Goal: Communication & Community: Answer question/provide support

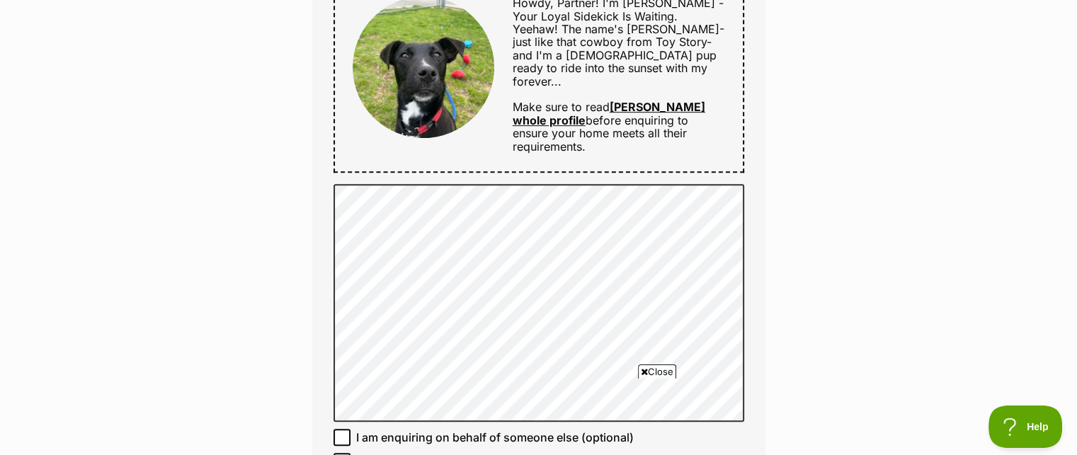
click at [827, 327] on div "Enquire about Woody Full name Karalie Jones Email We require this to be able to…" at bounding box center [538, 317] width 1077 height 1851
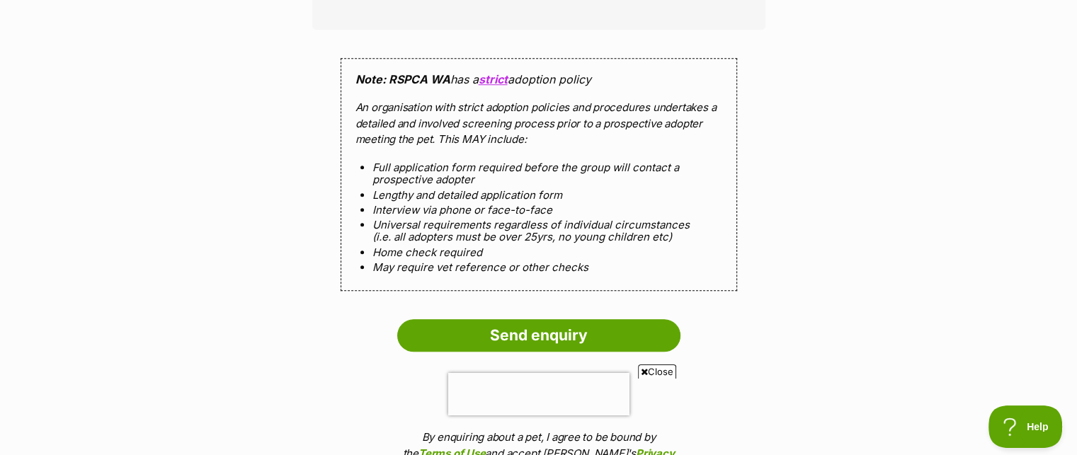
scroll to position [1332, 0]
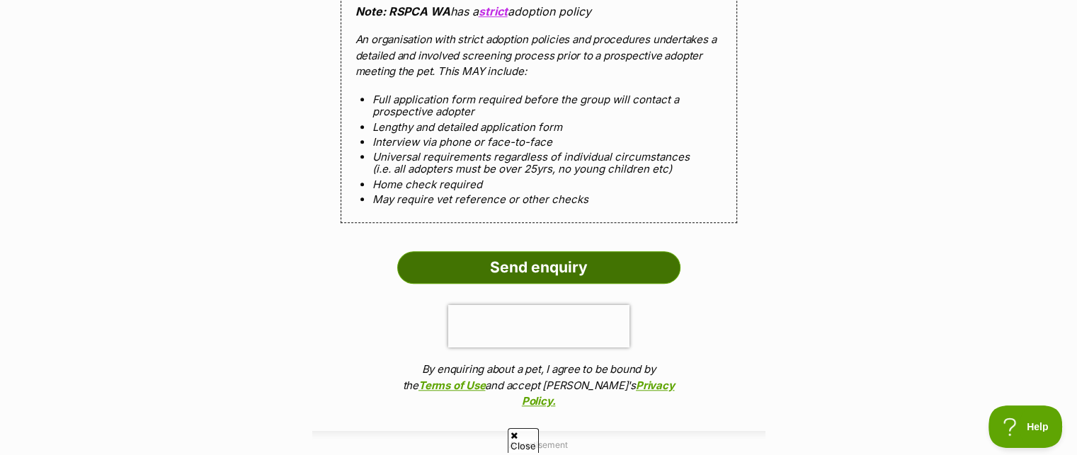
click at [577, 251] on input "Send enquiry" at bounding box center [538, 267] width 283 height 33
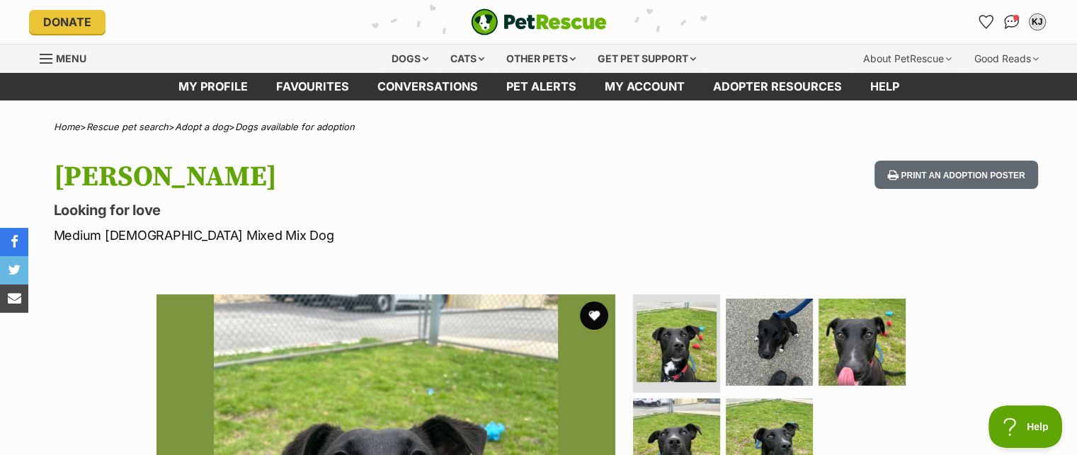
click at [388, 208] on p "Looking for love" at bounding box center [353, 210] width 599 height 20
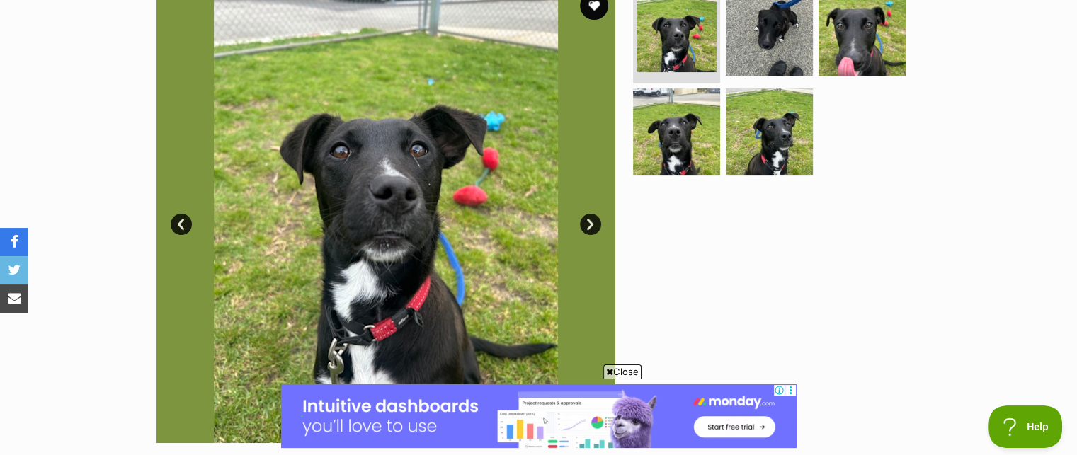
scroll to position [312, 0]
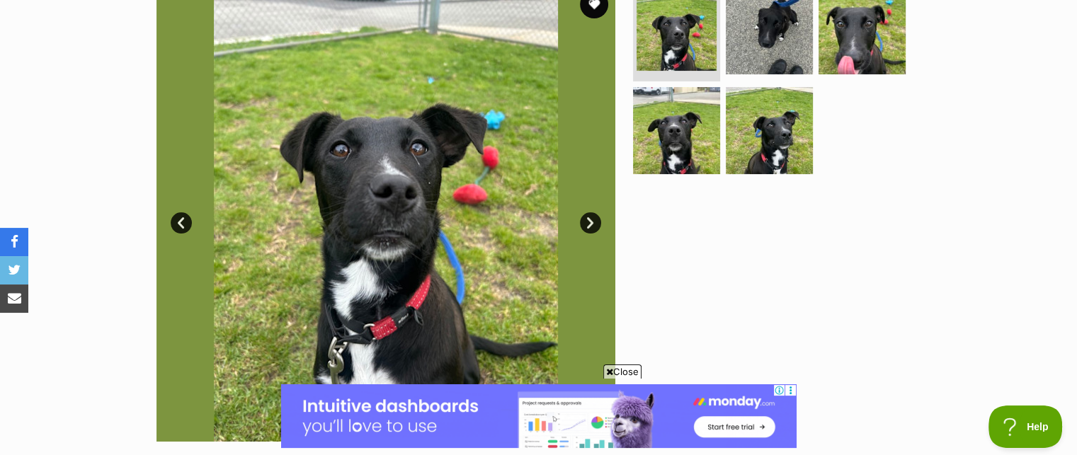
click at [623, 372] on span "Close" at bounding box center [622, 372] width 38 height 14
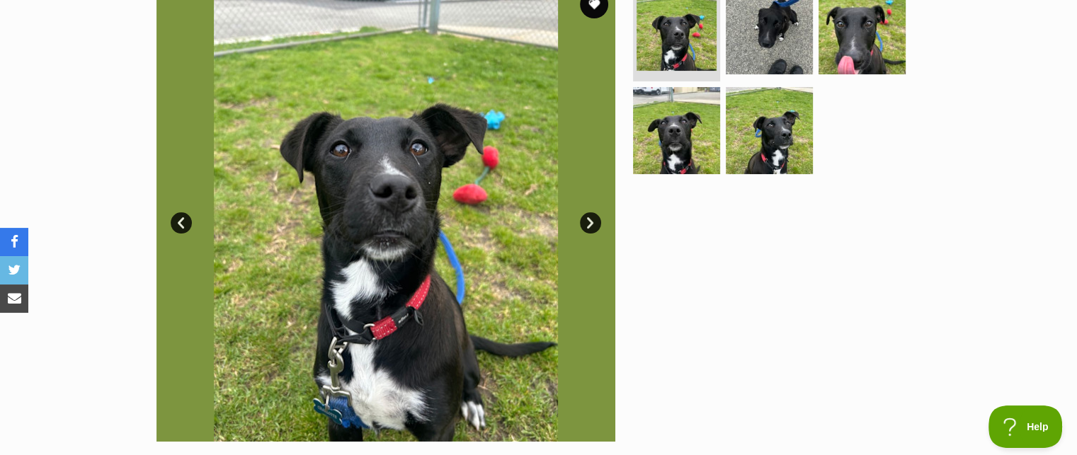
click at [586, 226] on link "Next" at bounding box center [590, 222] width 21 height 21
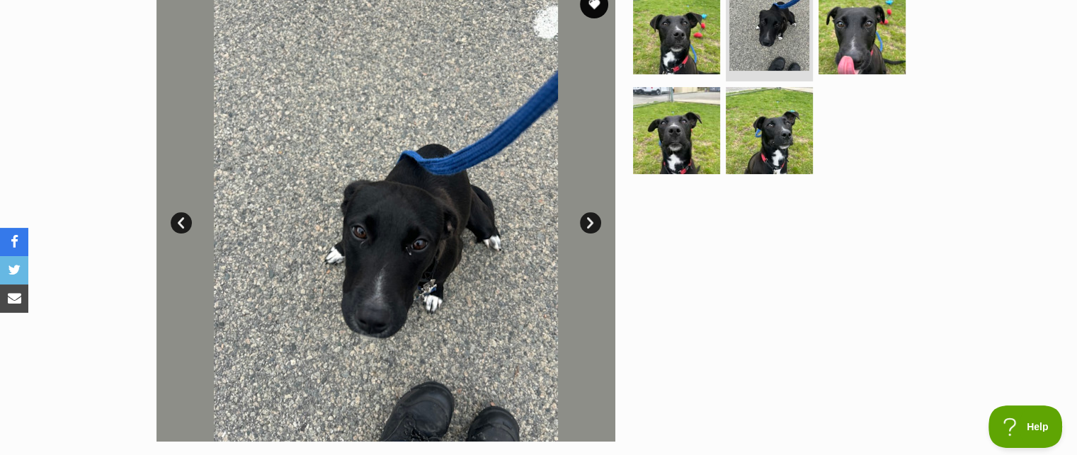
click at [586, 226] on link "Next" at bounding box center [590, 222] width 21 height 21
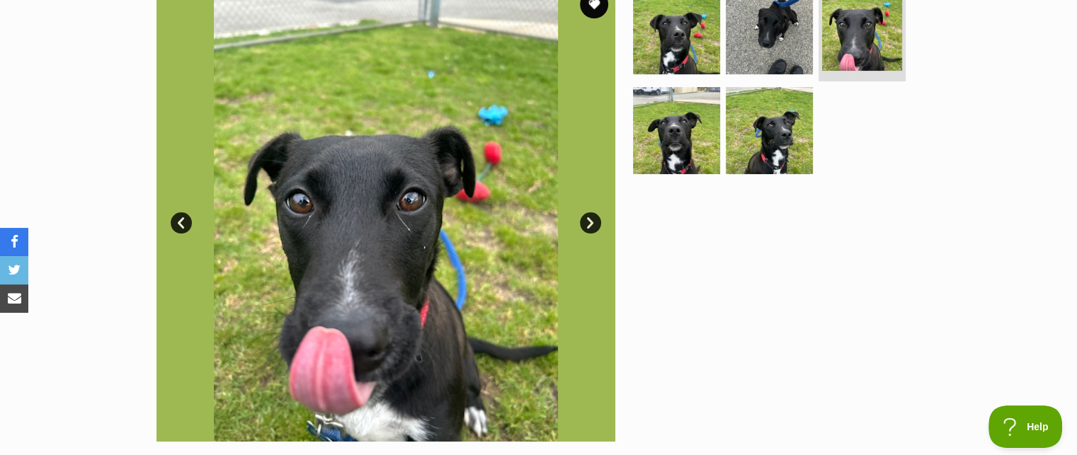
click at [586, 226] on link "Next" at bounding box center [590, 222] width 21 height 21
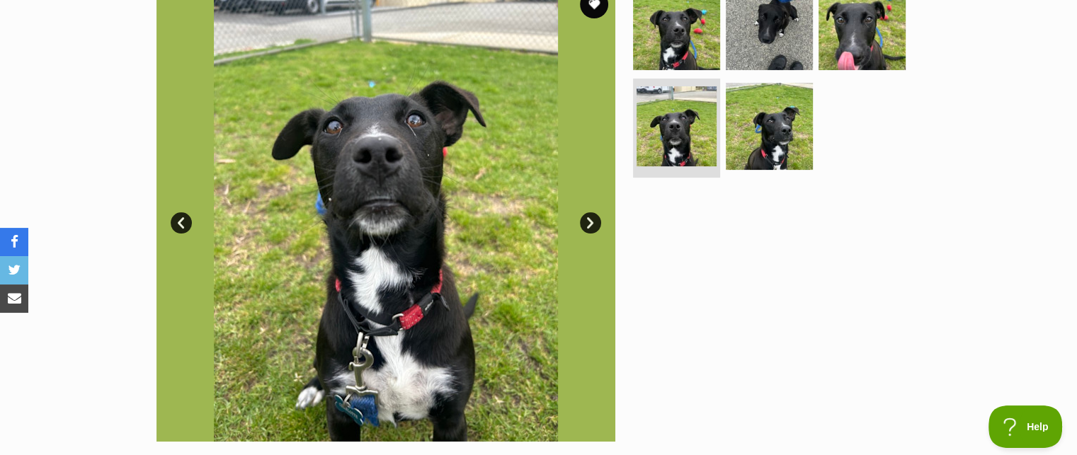
click at [586, 226] on link "Next" at bounding box center [590, 222] width 21 height 21
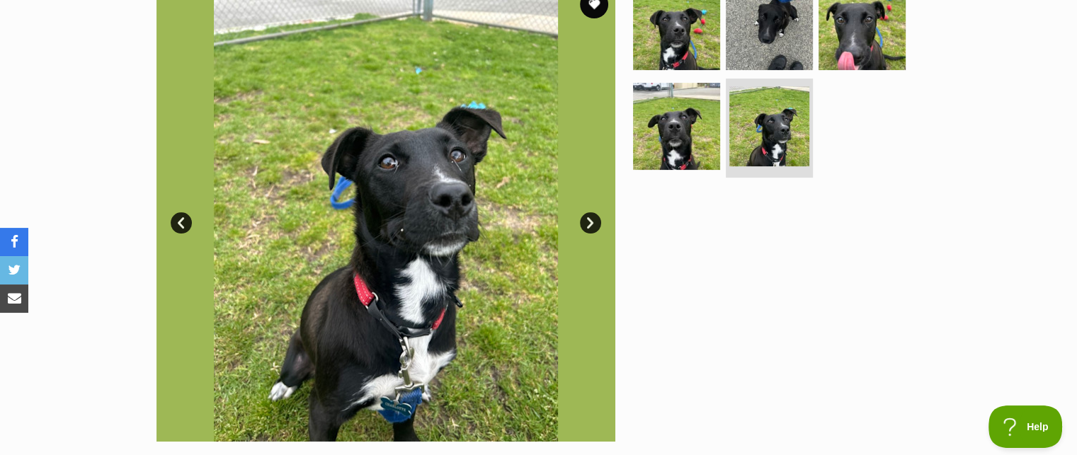
click at [586, 226] on link "Next" at bounding box center [590, 222] width 21 height 21
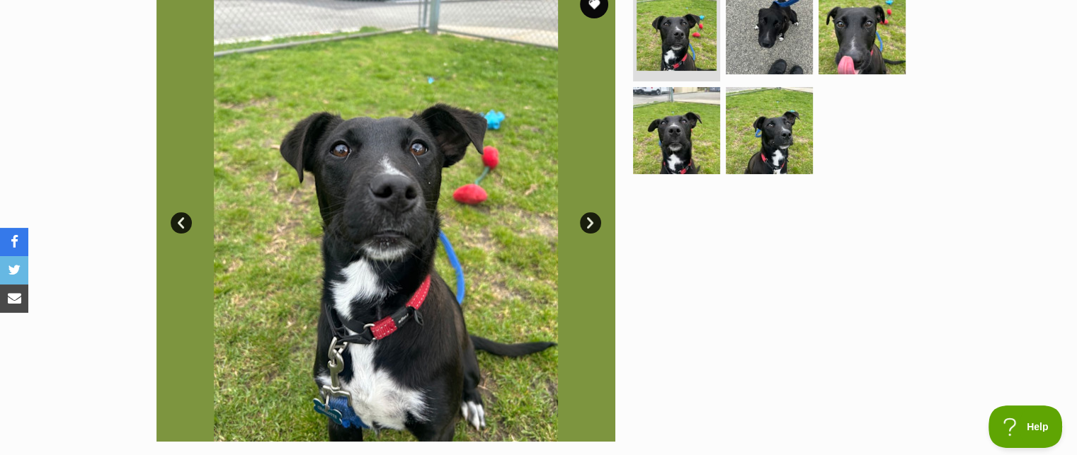
click at [586, 226] on link "Next" at bounding box center [590, 222] width 21 height 21
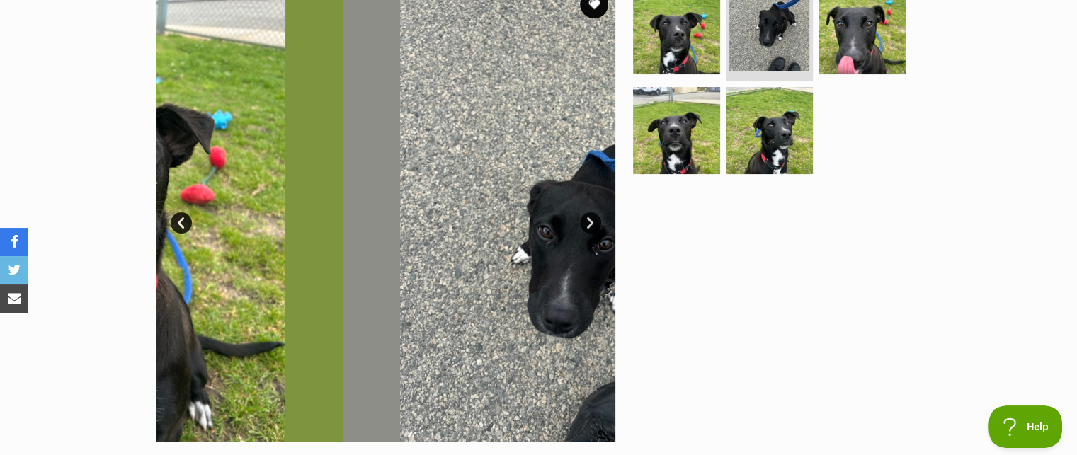
click at [586, 226] on link "Next" at bounding box center [590, 222] width 21 height 21
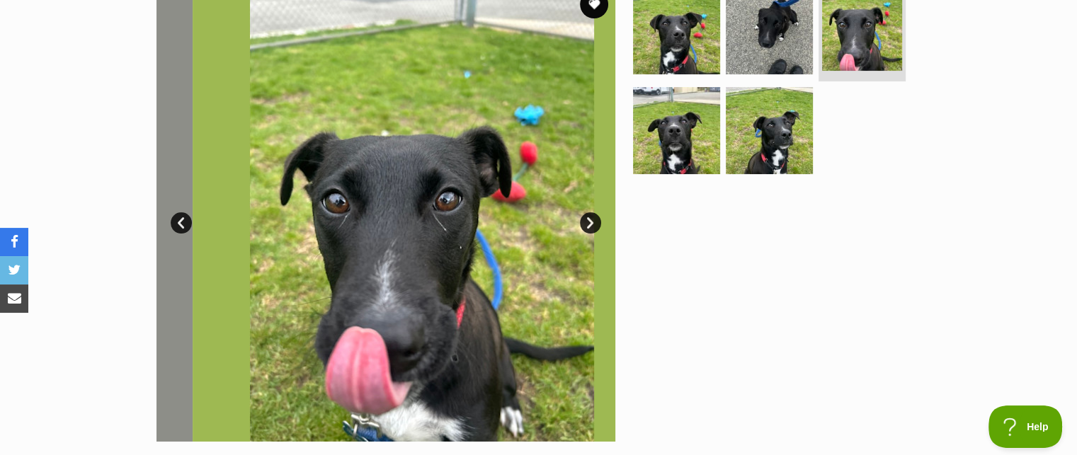
click at [586, 226] on link "Next" at bounding box center [590, 222] width 21 height 21
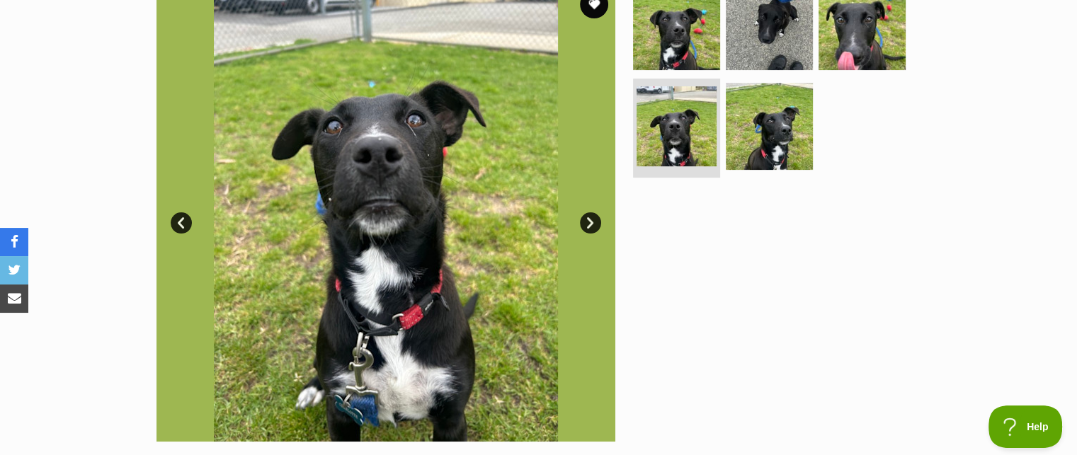
click at [586, 226] on link "Next" at bounding box center [590, 222] width 21 height 21
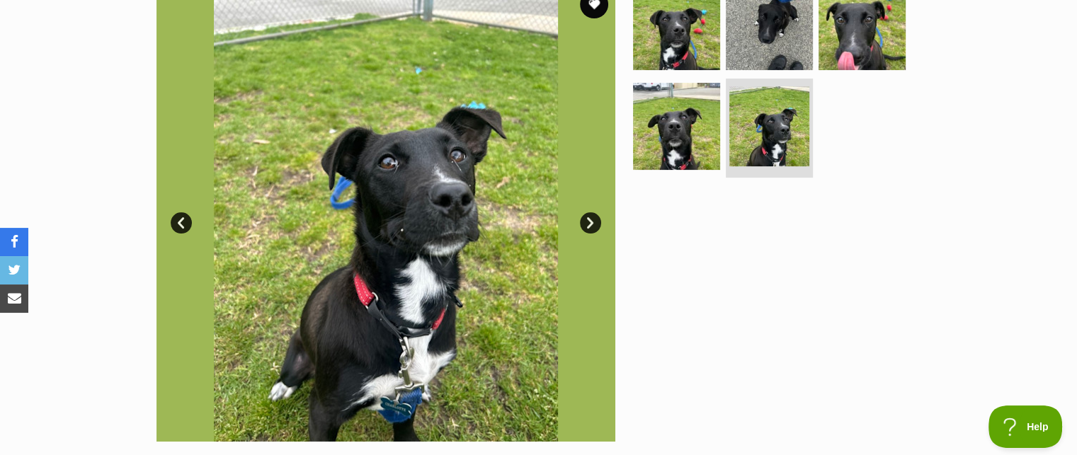
click at [742, 355] on div at bounding box center [775, 212] width 290 height 459
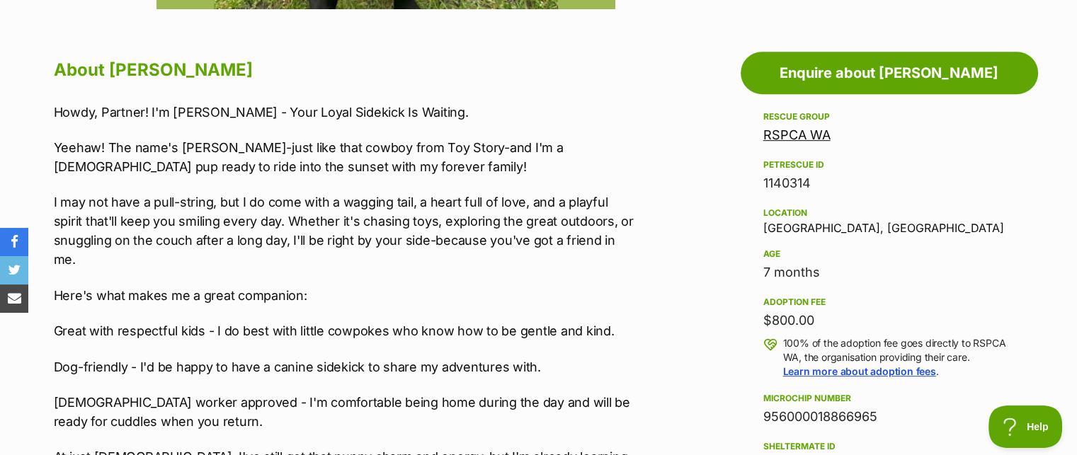
scroll to position [765, 0]
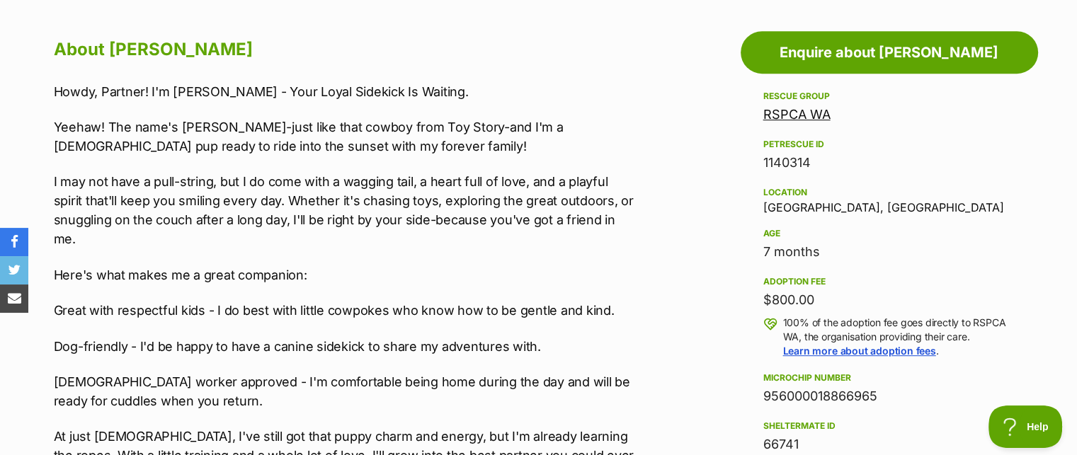
click at [520, 337] on p "Dog-friendly - I'd be happy to have a canine sidekick to share my adventures wi…" at bounding box center [346, 346] width 585 height 19
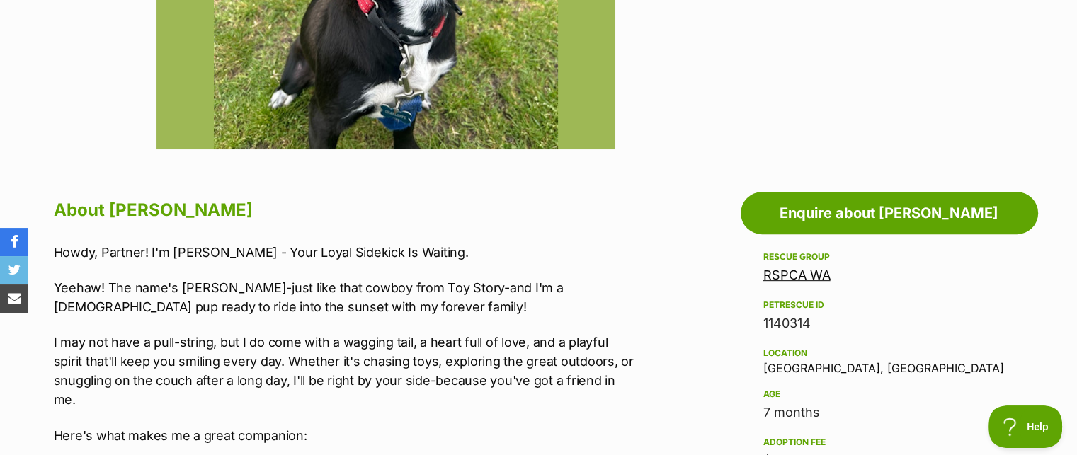
scroll to position [642, 0]
